Goal: Task Accomplishment & Management: Manage account settings

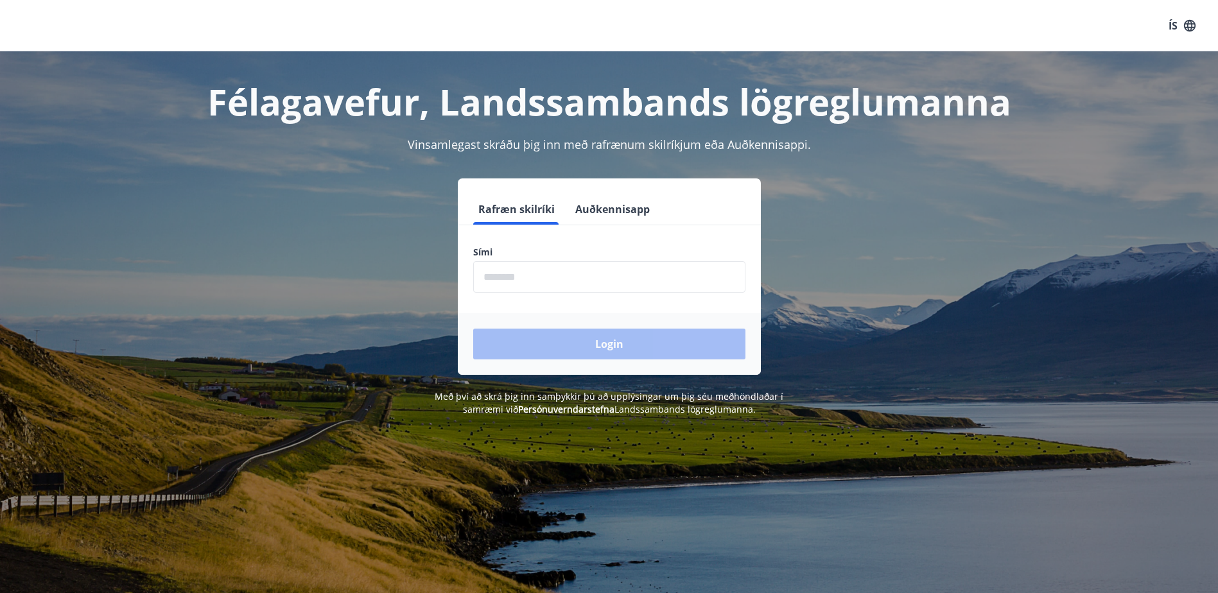
click at [576, 276] on input "phone" at bounding box center [609, 276] width 272 height 31
type input "********"
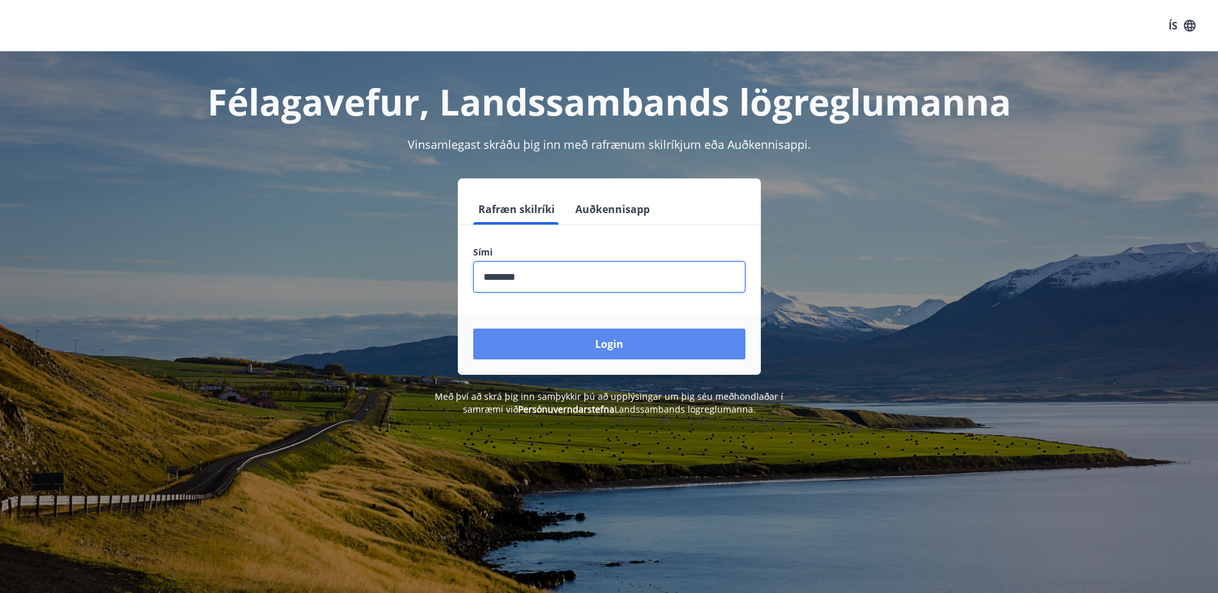
click at [603, 345] on button "Login" at bounding box center [609, 344] width 272 height 31
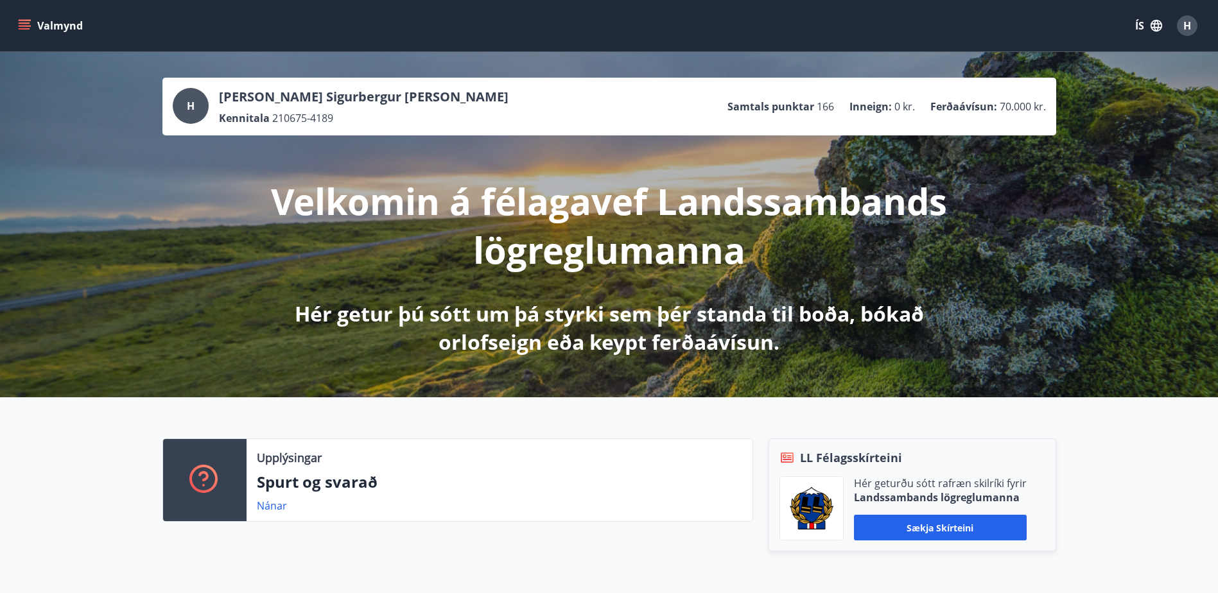
click at [22, 26] on icon "menu" at bounding box center [26, 25] width 14 height 1
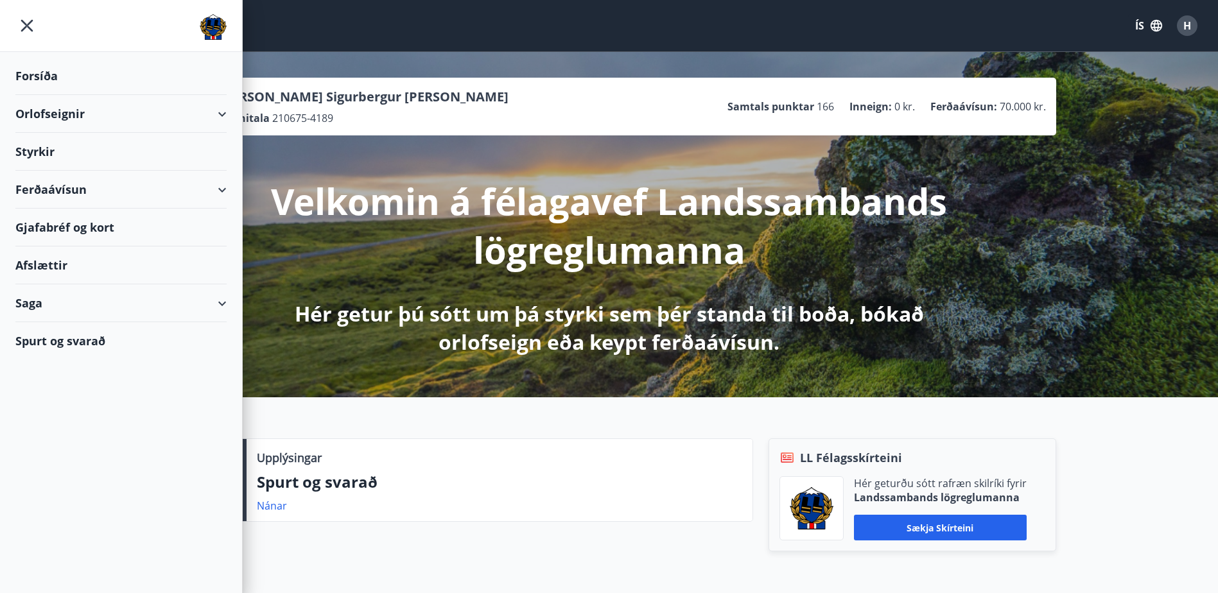
click at [222, 109] on div "Orlofseignir" at bounding box center [120, 114] width 211 height 38
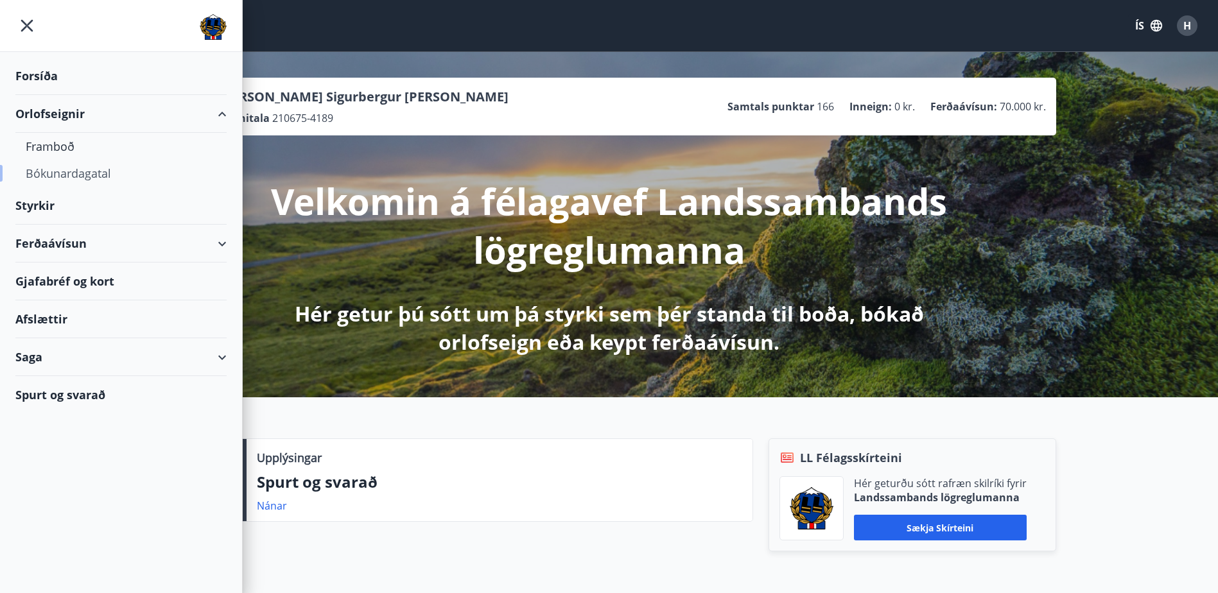
click at [72, 177] on div "Bókunardagatal" at bounding box center [121, 173] width 191 height 27
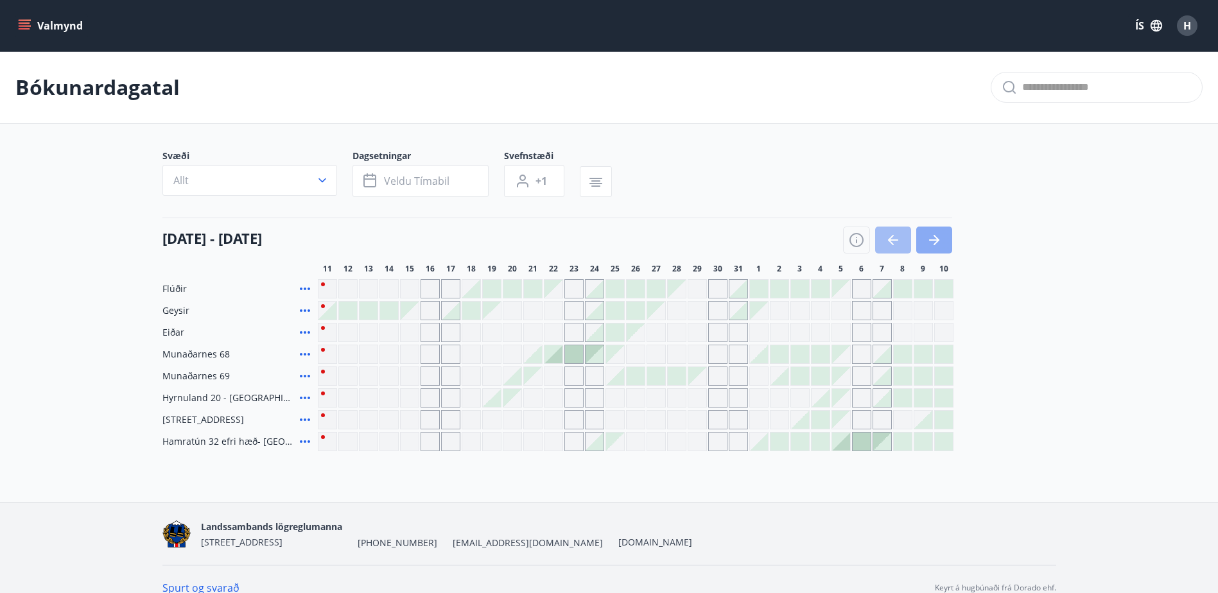
click at [937, 241] on icon "button" at bounding box center [937, 240] width 6 height 10
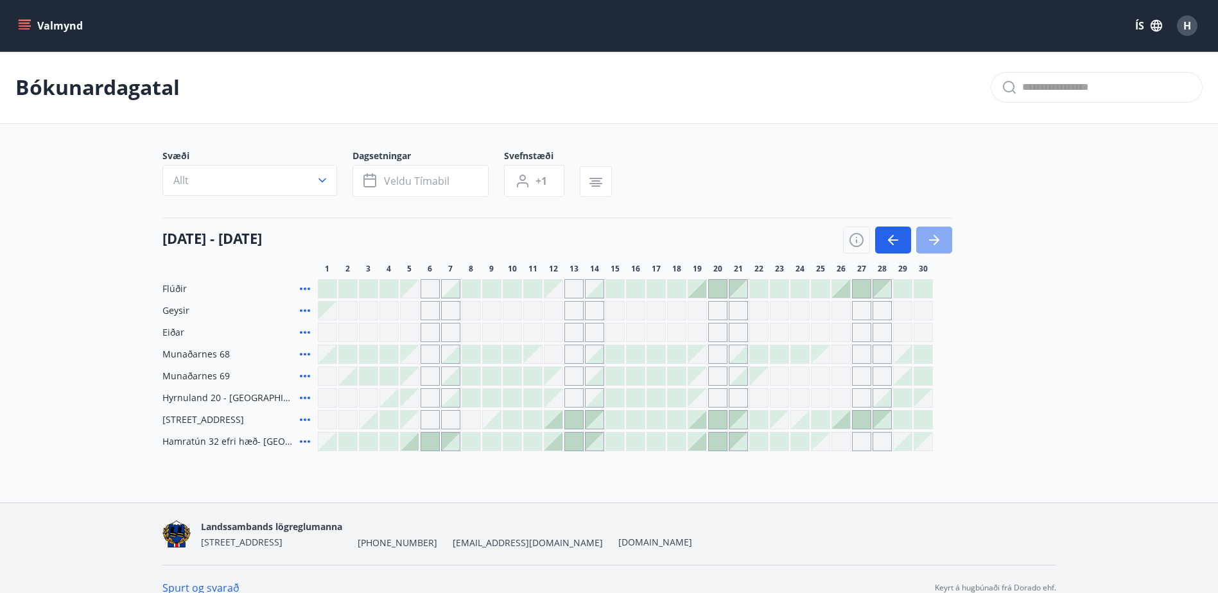
click at [937, 241] on icon "button" at bounding box center [937, 240] width 6 height 10
